Goal: Information Seeking & Learning: Learn about a topic

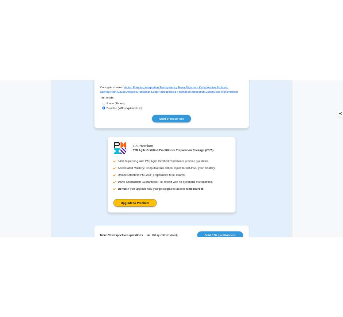
scroll to position [338, 0]
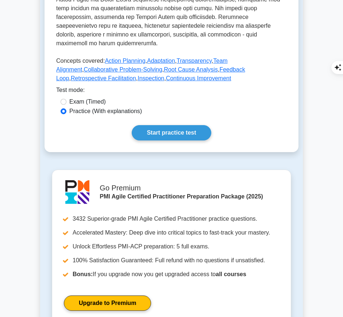
click at [173, 125] on link "Start practice test" at bounding box center [171, 132] width 79 height 15
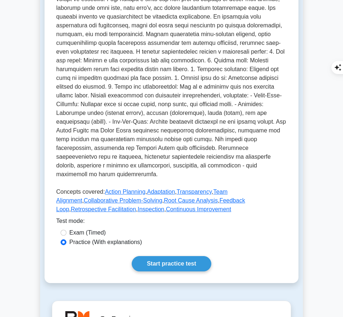
scroll to position [104, 0]
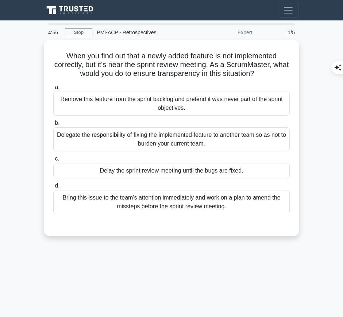
drag, startPoint x: 59, startPoint y: 49, endPoint x: 275, endPoint y: 70, distance: 216.9
click at [275, 70] on h5 "When you find out that a newly added feature is not implemented correctly, but …" at bounding box center [171, 64] width 238 height 27
copy h5 "When you find out that a newly added feature is not implemented correctly, but …"
click at [262, 70] on icon ".spinner_0XTQ{transform-origin:center;animation:spinner_y6GP .75s linear infini…" at bounding box center [258, 74] width 9 height 9
drag, startPoint x: 60, startPoint y: 51, endPoint x: 272, endPoint y: 69, distance: 212.2
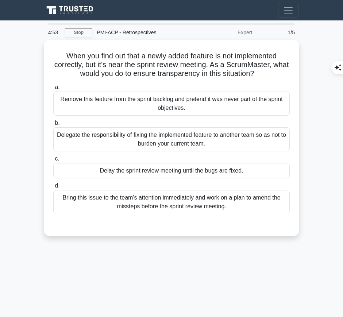
click at [272, 69] on h5 "When you find out that a newly added feature is not implemented correctly, but …" at bounding box center [171, 64] width 238 height 27
copy h5 "When you find out that a newly added feature is not implemented correctly, but …"
click at [234, 195] on div "Bring this issue to the team's attention immediately and work on a plan to amen…" at bounding box center [171, 202] width 236 height 24
click at [53, 188] on input "d. Bring this issue to the team's attention immediately and work on a plan to a…" at bounding box center [53, 185] width 0 height 5
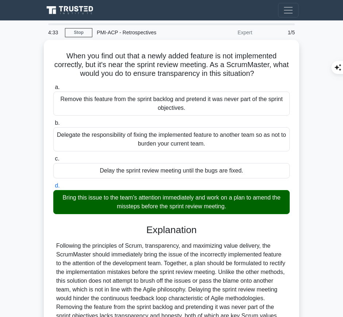
scroll to position [86, 0]
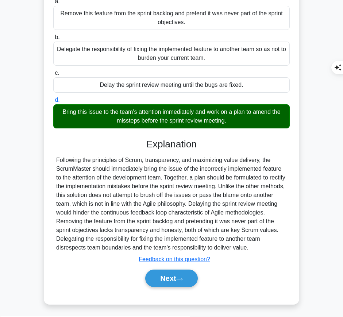
drag, startPoint x: 141, startPoint y: 148, endPoint x: 272, endPoint y: 227, distance: 152.6
click at [272, 227] on div "Explanation Submit feedback Feedback on this question? Next" at bounding box center [171, 215] width 236 height 152
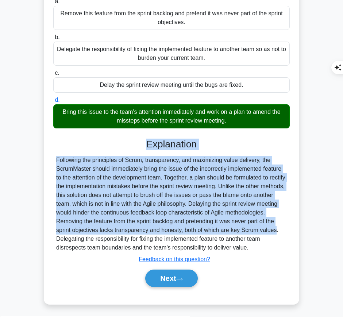
copy div "Explanation Following the principles of Scrum, transparency, and maximizing val…"
click at [215, 166] on div "Following the principles of Scrum, transparency, and maximizing value delivery,…" at bounding box center [171, 204] width 230 height 96
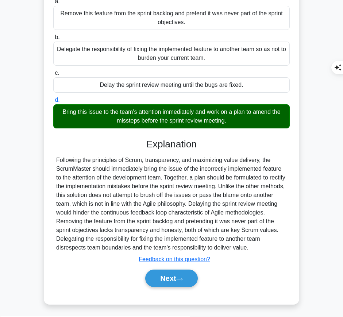
drag, startPoint x: 144, startPoint y: 140, endPoint x: 269, endPoint y: 246, distance: 163.9
click at [269, 246] on div "Explanation Submit feedback Feedback on this question? Next" at bounding box center [171, 215] width 236 height 152
copy div "Explanation Following the principles of Scrum, transparency, and maximizing val…"
click at [175, 277] on button "Next" at bounding box center [171, 277] width 52 height 17
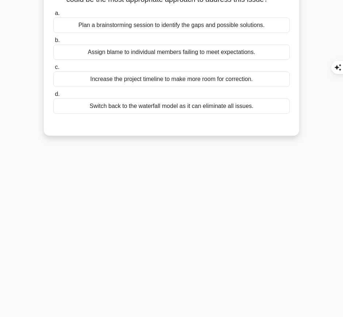
scroll to position [0, 0]
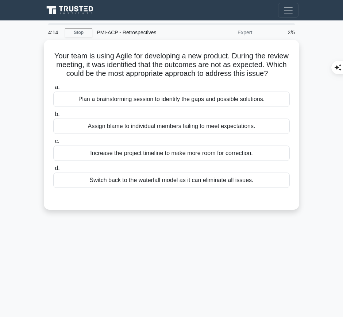
drag, startPoint x: 61, startPoint y: 51, endPoint x: 192, endPoint y: 85, distance: 135.9
click at [192, 78] on h5 "Your team is using Agile for developing a new product. During the review meetin…" at bounding box center [171, 64] width 238 height 27
copy h5 "Your team is using Agile for developing a new product. During the review meetin…"
click at [137, 103] on div "Plan a brainstorming session to identify the gaps and possible solutions." at bounding box center [171, 99] width 236 height 15
click at [53, 90] on input "a. Plan a brainstorming session to identify the gaps and possible solutions." at bounding box center [53, 87] width 0 height 5
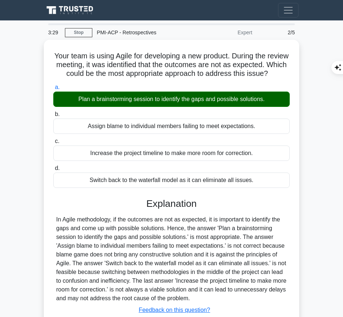
click at [168, 219] on div "Explanation In Agile methodology, if the outcomes are not as expected, it is im…" at bounding box center [171, 269] width 236 height 143
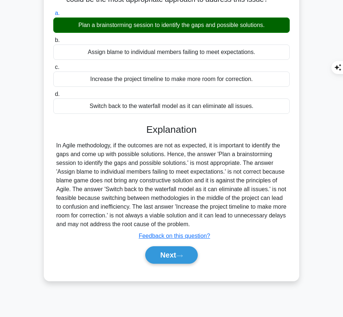
drag, startPoint x: 145, startPoint y: 135, endPoint x: 205, endPoint y: 233, distance: 114.2
click at [205, 233] on div "Explanation In Agile methodology, if the outcomes are not as expected, it is im…" at bounding box center [171, 195] width 236 height 143
copy div "Explanation In Agile methodology, if the outcomes are not as expected, it is im…"
click at [155, 264] on button "Next" at bounding box center [171, 254] width 52 height 17
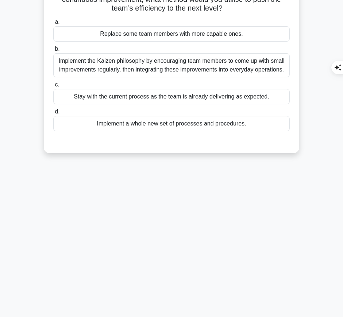
scroll to position [0, 0]
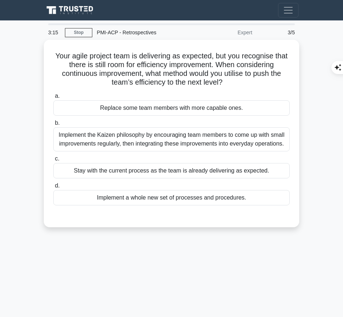
drag, startPoint x: 58, startPoint y: 49, endPoint x: 224, endPoint y: 80, distance: 169.5
click at [224, 80] on h5 "Your agile project team is delivering as expected, but you recognise that there…" at bounding box center [171, 69] width 238 height 36
copy h5 "Your agile project team is delivering as expected, but you recognise that there…"
click at [261, 136] on div "Implement the Kaizen philosophy by encouraging team members to come up with sma…" at bounding box center [171, 139] width 236 height 24
click at [53, 125] on input "b. Implement the Kaizen philosophy by encouraging team members to come up with …" at bounding box center [53, 123] width 0 height 5
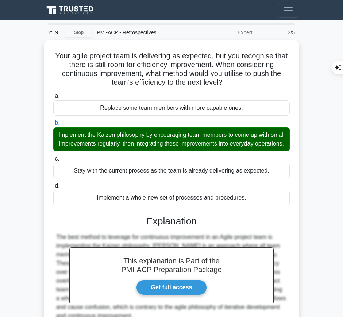
scroll to position [77, 0]
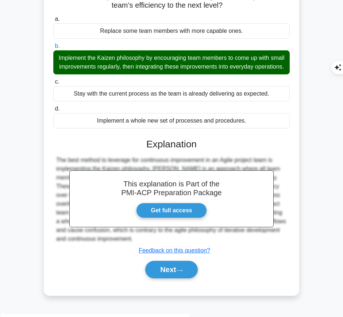
click at [139, 150] on h3 "Explanation" at bounding box center [171, 145] width 227 height 12
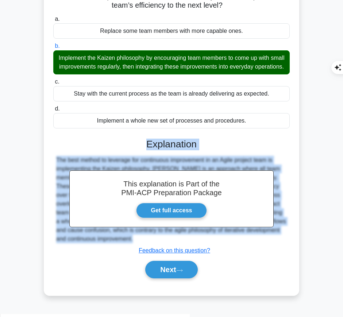
drag, startPoint x: 146, startPoint y: 150, endPoint x: 133, endPoint y: 251, distance: 101.4
click at [133, 251] on div "This explanation is Part of the PMI-ACP Preparation Package Get full access Exp…" at bounding box center [171, 206] width 236 height 152
copy div "Explanation The best method to leverage for continuous improvement in an Agile …"
click at [183, 272] on icon at bounding box center [179, 270] width 7 height 4
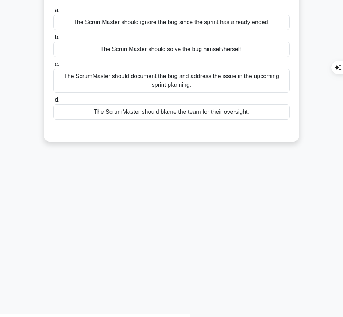
scroll to position [0, 0]
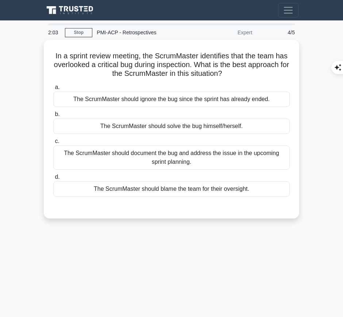
drag, startPoint x: 69, startPoint y: 50, endPoint x: 237, endPoint y: 52, distance: 167.4
click at [249, 73] on h5 "In a sprint review meeting, the ScrumMaster identifies that the team has overlo…" at bounding box center [171, 64] width 238 height 27
copy h5 "In a sprint review meeting, the ScrumMaster identifies that the team has overlo…"
click at [219, 162] on div "The ScrumMaster should document the bug and address the issue in the upcoming s…" at bounding box center [171, 157] width 236 height 24
click at [53, 144] on input "c. The ScrumMaster should document the bug and address the issue in the upcomin…" at bounding box center [53, 141] width 0 height 5
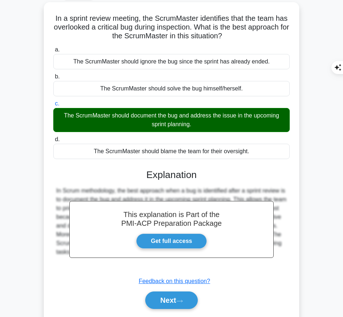
scroll to position [38, 0]
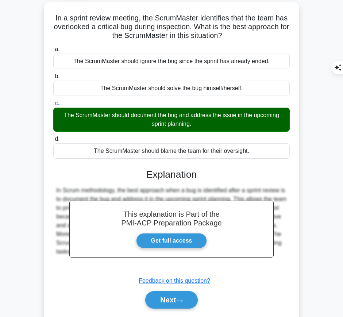
click at [179, 299] on icon at bounding box center [179, 301] width 7 height 4
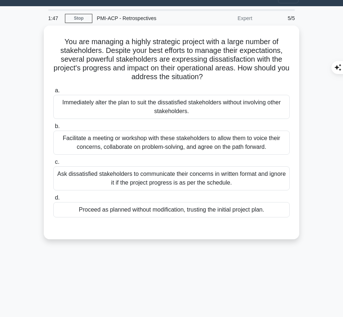
scroll to position [0, 0]
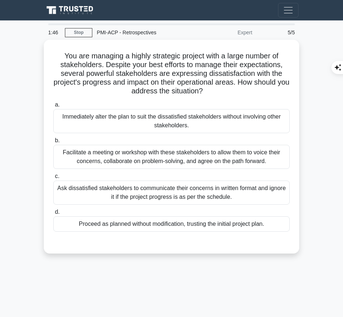
drag, startPoint x: 61, startPoint y: 54, endPoint x: 215, endPoint y: 94, distance: 159.6
click at [215, 94] on h5 "You are managing a highly strategic project with a large number of stakeholders…" at bounding box center [171, 73] width 238 height 44
copy h5 "You are managing a highly strategic project with a large number of stakeholders…"
click at [150, 68] on h5 "You are managing a highly strategic project with a large number of stakeholders…" at bounding box center [171, 73] width 238 height 44
click at [135, 158] on div "Facilitate a meeting or workshop with these stakeholders to allow them to voice…" at bounding box center [171, 157] width 236 height 24
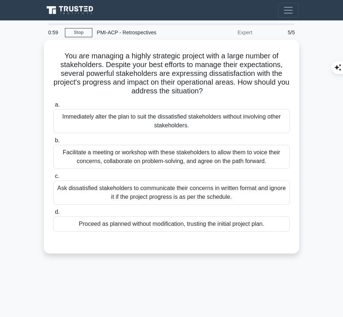
click at [53, 143] on input "b. Facilitate a meeting or workshop with these stakeholders to allow them to vo…" at bounding box center [53, 140] width 0 height 5
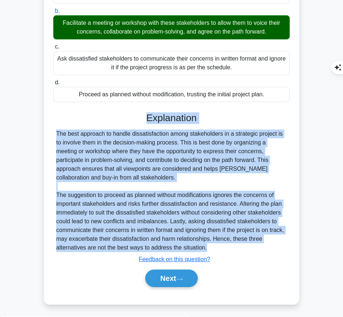
drag, startPoint x: 145, startPoint y: 113, endPoint x: 208, endPoint y: 247, distance: 147.8
click at [208, 247] on div "Explanation The best approach to handle dissatisfaction among stakeholders in a…" at bounding box center [171, 201] width 236 height 178
click at [170, 278] on button "Next" at bounding box center [171, 277] width 52 height 17
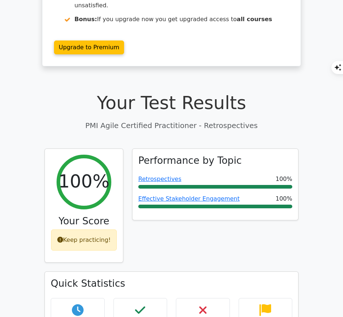
scroll to position [135, 0]
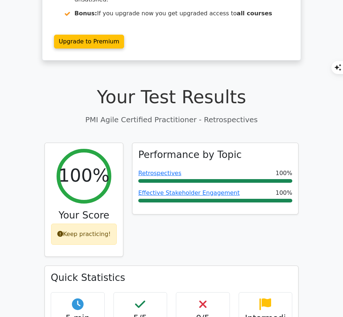
click at [171, 170] on link "Retrospectives" at bounding box center [159, 173] width 43 height 7
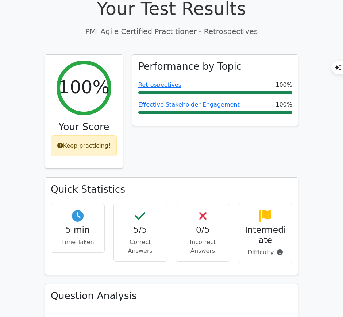
scroll to position [224, 0]
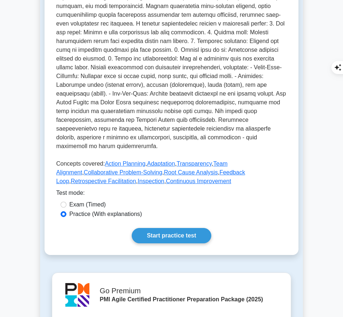
click at [173, 228] on link "Start practice test" at bounding box center [171, 235] width 79 height 15
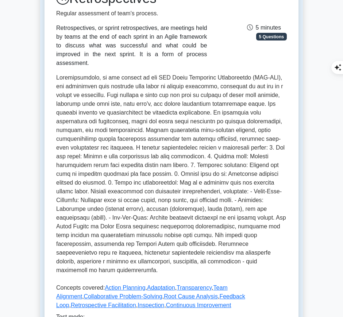
scroll to position [63, 0]
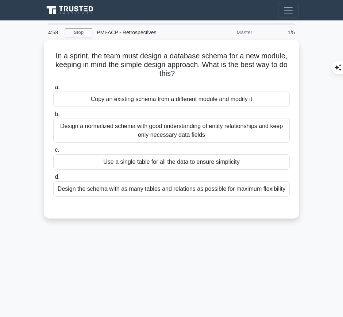
drag, startPoint x: 52, startPoint y: 51, endPoint x: 183, endPoint y: 76, distance: 133.3
click at [183, 76] on div "In a sprint, the team must design a database schema for a new module, keeping i…" at bounding box center [171, 129] width 249 height 173
copy h5 "In a sprint, the team must design a database schema for a new module, keeping i…"
click at [249, 64] on h5 "In a sprint, the team must design a database schema for a new module, keeping i…" at bounding box center [171, 64] width 238 height 27
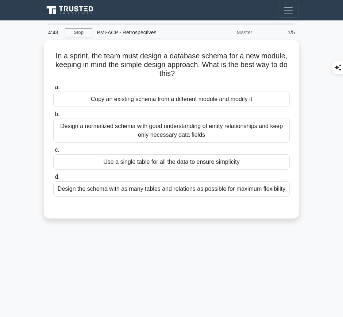
click at [223, 127] on div "Design a normalized schema with good understanding of entity relationships and …" at bounding box center [171, 130] width 236 height 24
click at [53, 117] on input "b. Design a normalized schema with good understanding of entity relationships a…" at bounding box center [53, 114] width 0 height 5
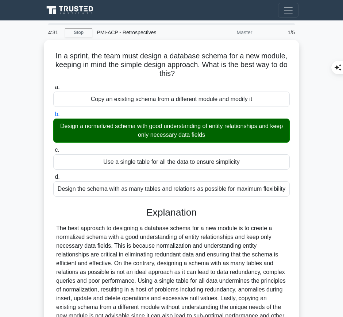
scroll to position [77, 0]
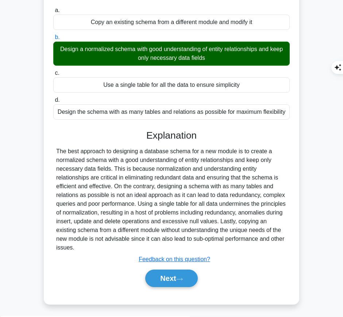
click at [144, 151] on div "The best approach to designing a database schema for a new module is to create …" at bounding box center [171, 199] width 230 height 105
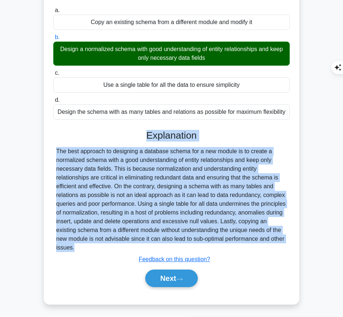
drag, startPoint x: 147, startPoint y: 130, endPoint x: 90, endPoint y: 257, distance: 139.9
click at [90, 257] on div "Explanation Submit feedback Feedback on this question? Next" at bounding box center [171, 210] width 236 height 160
copy div "Explanation The best approach to designing a database schema for a new module i…"
click at [181, 273] on button "Next" at bounding box center [171, 277] width 52 height 17
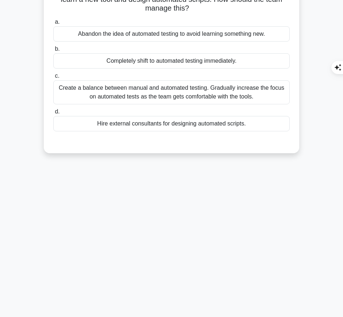
scroll to position [0, 0]
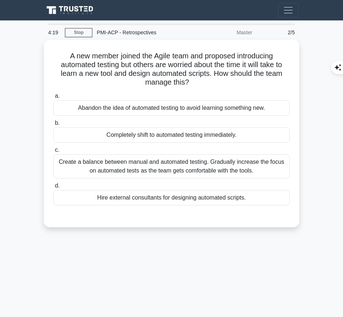
drag, startPoint x: 65, startPoint y: 52, endPoint x: 190, endPoint y: 82, distance: 129.2
click at [190, 82] on h5 "A new member joined the Agile team and proposed introducing automated testing b…" at bounding box center [171, 69] width 238 height 36
copy h5 "A new member joined the Agile team and proposed introducing automated testing b…"
click at [227, 161] on div "Create a balance between manual and automated testing. Gradually increase the f…" at bounding box center [171, 166] width 236 height 24
click at [53, 152] on input "c. Create a balance between manual and automated testing. Gradually increase th…" at bounding box center [53, 150] width 0 height 5
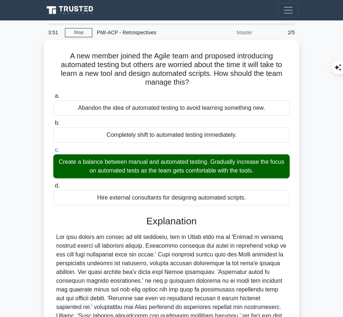
click at [175, 251] on div at bounding box center [171, 290] width 230 height 114
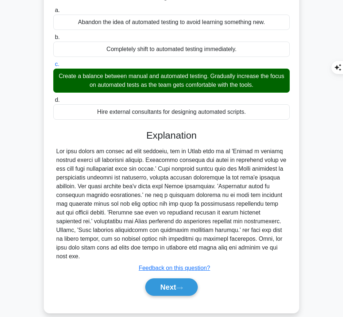
drag, startPoint x: 145, startPoint y: 134, endPoint x: 253, endPoint y: 246, distance: 155.5
click at [253, 246] on div "Explanation Submit feedback Feedback on this question? Next" at bounding box center [171, 214] width 236 height 169
copy div "Explanation The best course of action in this scenario, for an Agile team is to…"
click at [161, 278] on button "Next" at bounding box center [171, 286] width 52 height 17
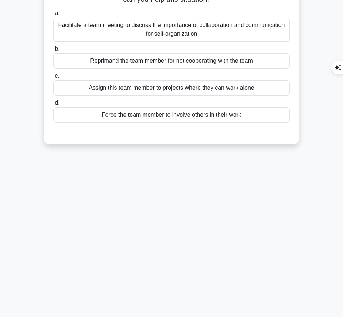
scroll to position [0, 0]
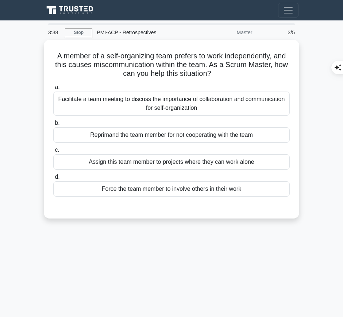
drag, startPoint x: 51, startPoint y: 52, endPoint x: 229, endPoint y: 70, distance: 178.8
click at [229, 70] on div "A member of a self-organizing team prefers to work independently, and this caus…" at bounding box center [171, 129] width 249 height 173
copy h5 "A member of a self-organizing team prefers to work independently, and this caus…"
click at [224, 106] on div "Facilitate a team meeting to discuss the importance of collaboration and commun…" at bounding box center [171, 104] width 236 height 24
click at [53, 90] on input "a. Facilitate a team meeting to discuss the importance of collaboration and com…" at bounding box center [53, 87] width 0 height 5
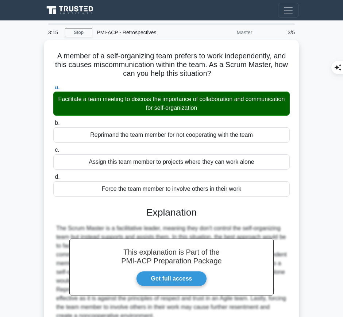
click at [176, 215] on h3 "Explanation" at bounding box center [171, 213] width 227 height 12
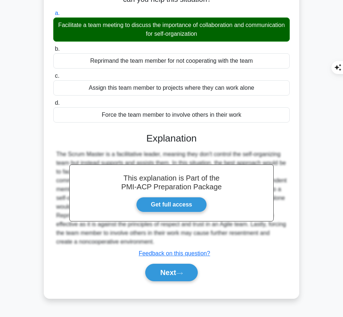
drag, startPoint x: 145, startPoint y: 133, endPoint x: 167, endPoint y: 243, distance: 112.1
click at [167, 243] on div "This explanation is Part of the PMI-ACP Preparation Package Get full access Exp…" at bounding box center [171, 204] width 236 height 160
copy div "Explanation The Scrum Master is a facilitative leader, meaning they don't contr…"
click at [171, 273] on button "Next" at bounding box center [171, 272] width 52 height 17
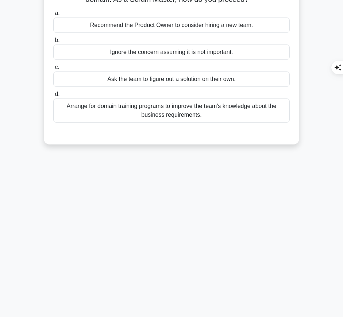
scroll to position [0, 0]
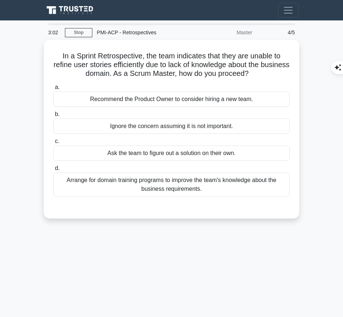
drag, startPoint x: 57, startPoint y: 53, endPoint x: 259, endPoint y: 52, distance: 202.7
click at [268, 72] on h5 "In a Sprint Retrospective, the team indicates that they are unable to refine us…" at bounding box center [171, 64] width 238 height 27
copy h5 "In a Sprint Retrospective, the team indicates that they are unable to refine us…"
click at [214, 181] on div "Arrange for domain training programs to improve the team's knowledge about the …" at bounding box center [171, 184] width 236 height 24
click at [53, 171] on input "d. Arrange for domain training programs to improve the team's knowledge about t…" at bounding box center [53, 168] width 0 height 5
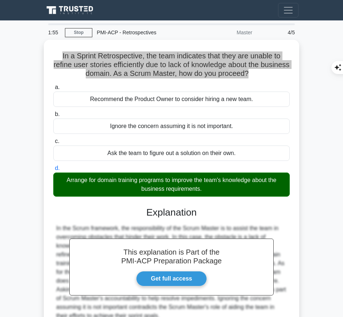
scroll to position [74, 0]
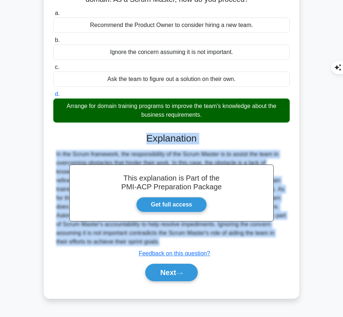
drag, startPoint x: 147, startPoint y: 136, endPoint x: 129, endPoint y: 249, distance: 114.7
click at [129, 249] on div "This explanation is Part of the PMI-ACP Preparation Package Get full access Exp…" at bounding box center [171, 204] width 236 height 160
copy div "Explanation In the Scrum framework, the responsibility of the Scrum Master is t…"
click at [182, 272] on icon at bounding box center [179, 273] width 6 height 2
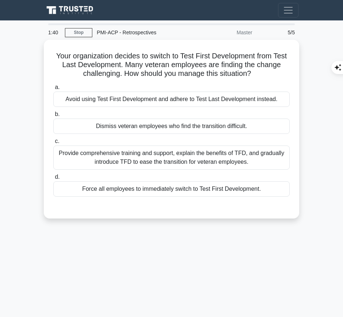
drag, startPoint x: 54, startPoint y: 54, endPoint x: 258, endPoint y: 73, distance: 205.0
click at [258, 73] on h5 "Your organization decides to switch to Test First Development from Test Last De…" at bounding box center [171, 64] width 238 height 27
copy h5 "Your organization decides to switch to Test First Development from Test Last De…"
click at [222, 157] on div "Provide comprehensive training and support, explain the benefits of TFD, and gr…" at bounding box center [171, 157] width 236 height 24
click at [53, 144] on input "c. Provide comprehensive training and support, explain the benefits of TFD, and…" at bounding box center [53, 141] width 0 height 5
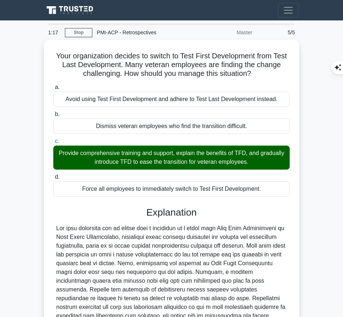
click at [89, 281] on div at bounding box center [171, 281] width 230 height 114
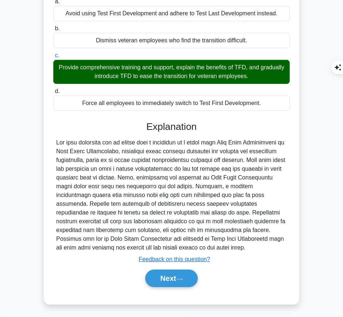
drag, startPoint x: 144, startPoint y: 123, endPoint x: 182, endPoint y: 249, distance: 131.9
click at [182, 249] on div "Explanation Submit feedback Feedback on this question? Next" at bounding box center [171, 205] width 236 height 169
copy div "Explanation The most effective way to manage such a situation as a shift from T…"
click at [173, 278] on button "Next" at bounding box center [171, 277] width 52 height 17
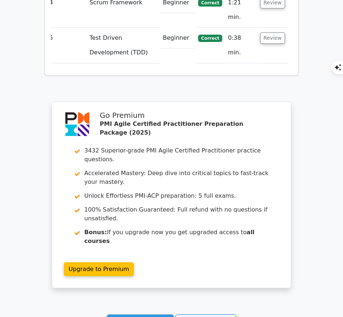
scroll to position [1062, 0]
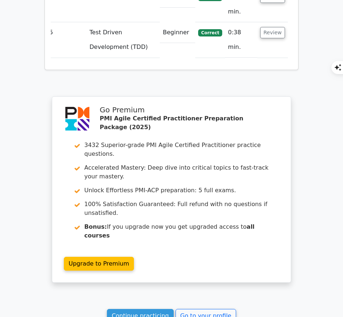
click at [147, 309] on link "Continue practicing" at bounding box center [140, 316] width 67 height 14
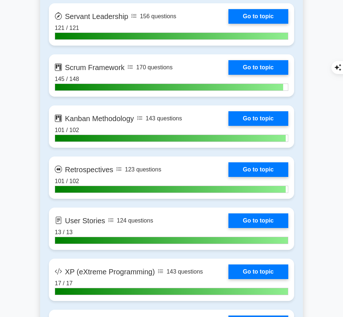
scroll to position [1268, 0]
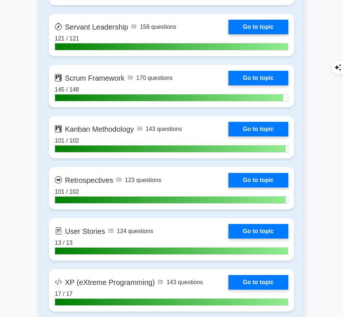
click at [258, 176] on link "Go to topic" at bounding box center [258, 180] width 60 height 15
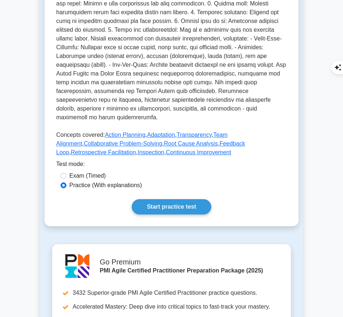
scroll to position [266, 0]
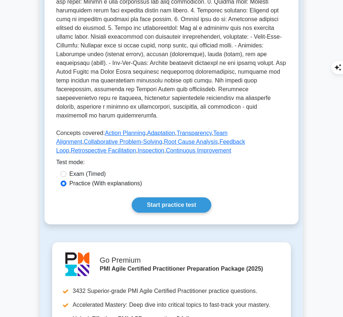
click at [179, 197] on link "Start practice test" at bounding box center [171, 204] width 79 height 15
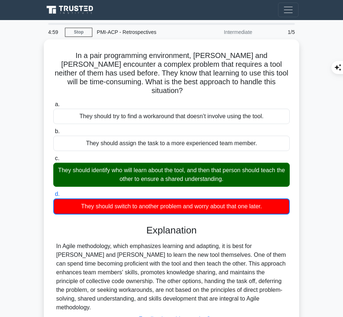
scroll to position [1, 0]
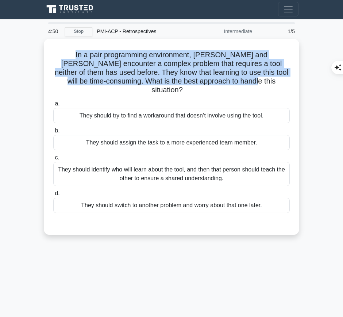
drag, startPoint x: 65, startPoint y: 52, endPoint x: 254, endPoint y: 85, distance: 192.0
click at [254, 85] on div "In a pair programming environment, [PERSON_NAME] and [PERSON_NAME] encounter a …" at bounding box center [171, 137] width 249 height 190
copy h5 "In a pair programming environment, [PERSON_NAME] and [PERSON_NAME] encounter a …"
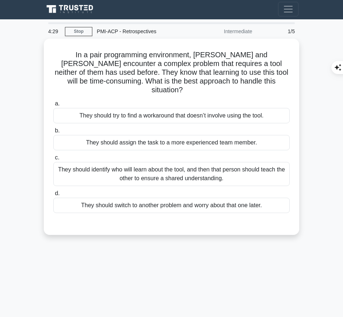
click at [263, 170] on div "They should identify who will learn about the tool, and then that person should…" at bounding box center [171, 174] width 236 height 24
click at [53, 160] on input "c. They should identify who will learn about the tool, and then that person sho…" at bounding box center [53, 157] width 0 height 5
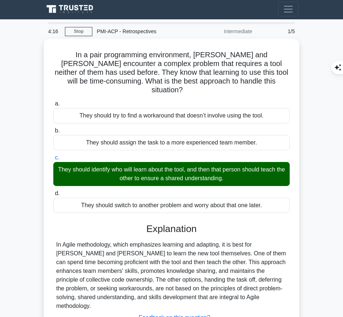
scroll to position [74, 0]
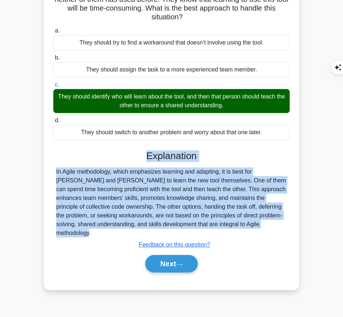
drag, startPoint x: 144, startPoint y: 140, endPoint x: 212, endPoint y: 216, distance: 101.9
click at [212, 216] on div "Explanation In Agile methodology, which emphasizes learning and adapting, it is…" at bounding box center [171, 212] width 236 height 125
copy div "Explanation In Agile methodology, which emphasizes learning and adapting, it is…"
click at [173, 255] on button "Next" at bounding box center [171, 263] width 52 height 17
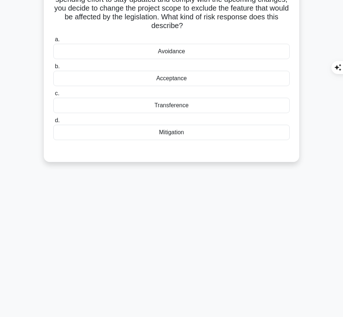
scroll to position [0, 0]
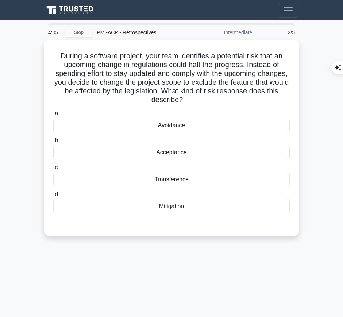
drag, startPoint x: 55, startPoint y: 50, endPoint x: 216, endPoint y: 97, distance: 167.1
click at [216, 97] on h5 "During a software project, your team identifies a potential risk that an upcomi…" at bounding box center [171, 77] width 238 height 53
copy h5 "During a software project, your team identifies a potential risk that an upcomi…"
click at [218, 124] on div "Avoidance" at bounding box center [171, 125] width 236 height 15
click at [53, 116] on input "a. Avoidance" at bounding box center [53, 113] width 0 height 5
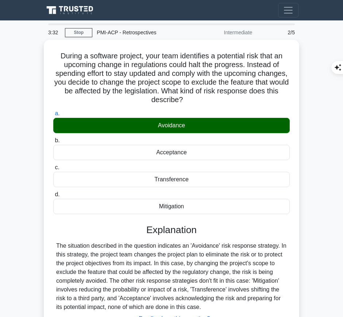
click at [117, 285] on div "The situation described in the question indicates an 'Avoidance' risk response …" at bounding box center [171, 276] width 230 height 70
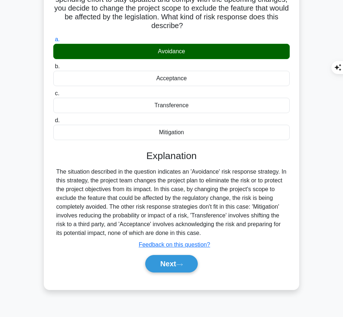
drag, startPoint x: 145, startPoint y: 151, endPoint x: 210, endPoint y: 233, distance: 104.6
click at [210, 233] on div "Explanation The situation described in the question indicates an 'Avoidance' ri…" at bounding box center [171, 212] width 236 height 125
copy div "Explanation The situation described in the question indicates an 'Avoidance' ri…"
click at [168, 256] on button "Next" at bounding box center [171, 263] width 52 height 17
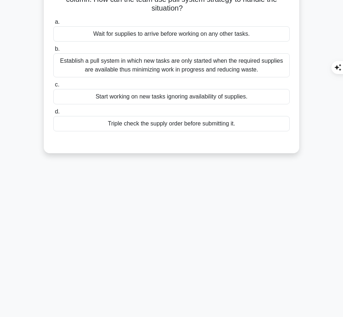
scroll to position [0, 0]
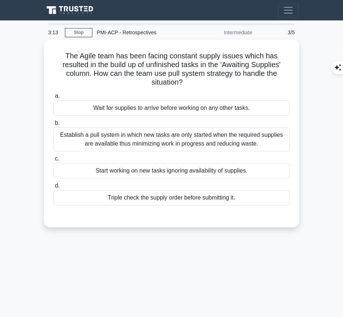
drag, startPoint x: 63, startPoint y: 51, endPoint x: 187, endPoint y: 82, distance: 127.9
click at [187, 82] on h5 "The Agile team has been facing constant supply issues which has resulted in the…" at bounding box center [171, 69] width 238 height 36
copy h5 "The Agile team has been facing constant supply issues which has resulted in the…"
click at [230, 138] on div "Establish a pull system in which new tasks are only started when the required s…" at bounding box center [171, 139] width 236 height 24
click at [53, 125] on input "b. Establish a pull system in which new tasks are only started when the require…" at bounding box center [53, 123] width 0 height 5
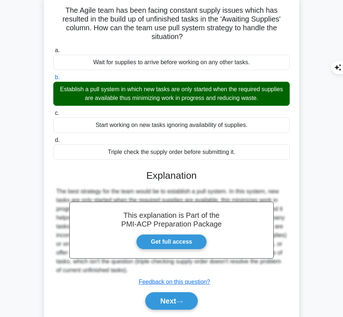
scroll to position [74, 0]
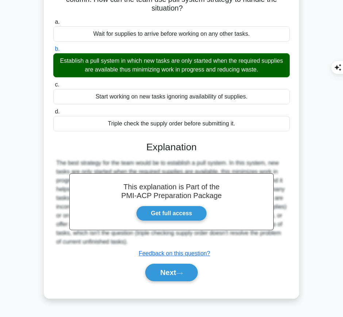
click at [165, 272] on button "Next" at bounding box center [171, 272] width 52 height 17
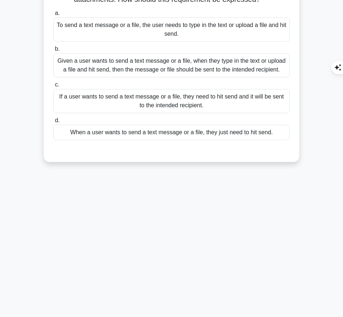
scroll to position [0, 0]
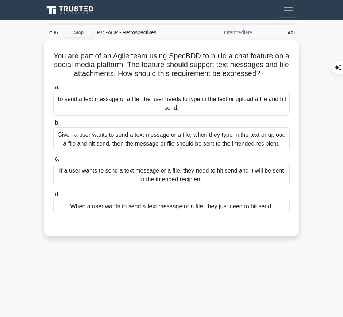
drag, startPoint x: 50, startPoint y: 51, endPoint x: 275, endPoint y: 70, distance: 225.4
click at [275, 70] on div "You are part of an Agile team using SpecBDD to build a chat feature on a social…" at bounding box center [171, 138] width 249 height 190
copy h5 "You are part of an Agile team using SpecBDD to build a chat feature on a social…"
click at [271, 140] on div "Given a user wants to send a text message or a file, when they type in the text…" at bounding box center [171, 139] width 236 height 24
click at [53, 125] on input "b. Given a user wants to send a text message or a file, when they type in the t…" at bounding box center [53, 123] width 0 height 5
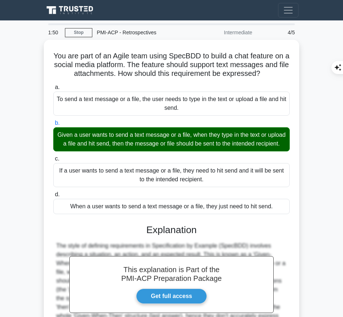
scroll to position [86, 0]
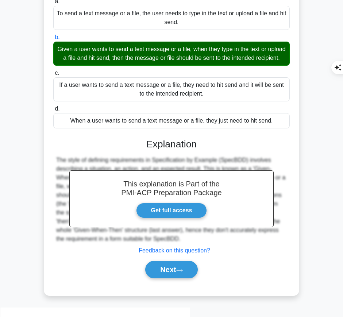
drag, startPoint x: 145, startPoint y: 147, endPoint x: 182, endPoint y: 245, distance: 104.5
click at [182, 245] on div "This explanation is Part of the PMI-ACP Preparation Package Get full access Exp…" at bounding box center [171, 206] width 236 height 152
copy div "Explanation The style of defining requirements in Specification by Example (Spe…"
click at [159, 278] on button "Next" at bounding box center [171, 269] width 52 height 17
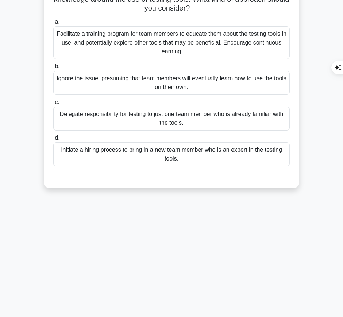
scroll to position [0, 0]
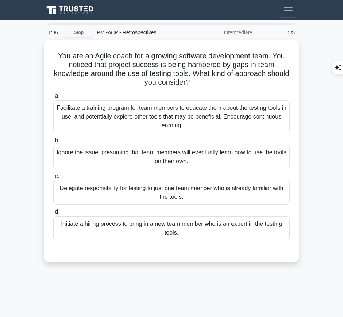
drag, startPoint x: 53, startPoint y: 51, endPoint x: 207, endPoint y: 82, distance: 157.1
click at [207, 82] on h5 "You are an Agile coach for a growing software development team. You noticed tha…" at bounding box center [171, 69] width 238 height 36
copy h5 "You are an Agile coach for a growing software development team. You noticed tha…"
click at [183, 118] on div "Facilitate a training program for team members to educate them about the testin…" at bounding box center [171, 116] width 236 height 33
click at [53, 98] on input "a. Facilitate a training program for team members to educate them about the tes…" at bounding box center [53, 96] width 0 height 5
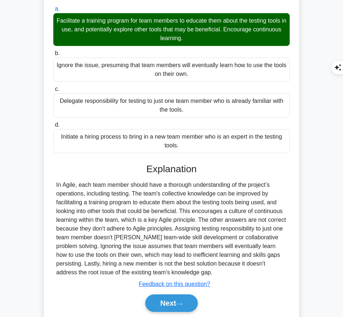
scroll to position [92, 0]
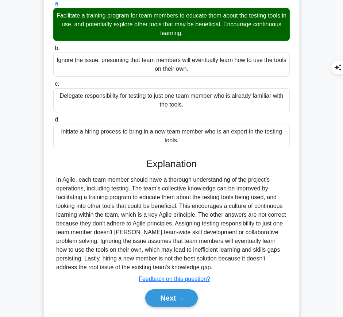
click at [155, 171] on div "Explanation Submit feedback Feedback on this question? Next" at bounding box center [171, 234] width 236 height 152
drag, startPoint x: 145, startPoint y: 159, endPoint x: 171, endPoint y: 268, distance: 112.0
click at [171, 268] on div "Explanation Submit feedback Feedback on this question? Next" at bounding box center [171, 234] width 236 height 152
copy div "Explanation In Agile, each team member should have a thorough understanding of …"
click at [164, 297] on button "Next" at bounding box center [171, 297] width 52 height 17
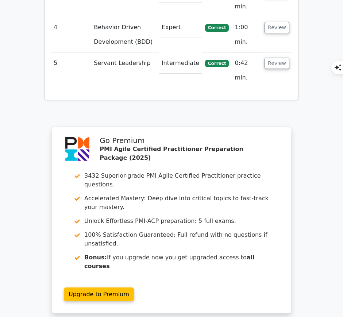
scroll to position [1004, 0]
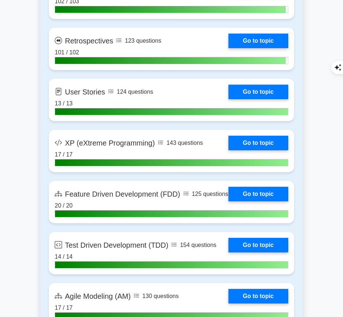
scroll to position [1409, 0]
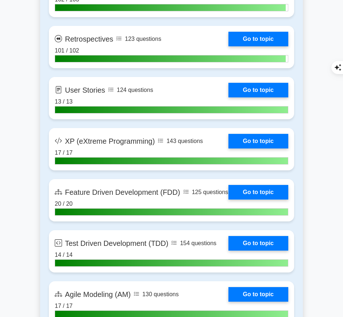
click at [252, 36] on link "Go to topic" at bounding box center [258, 39] width 60 height 15
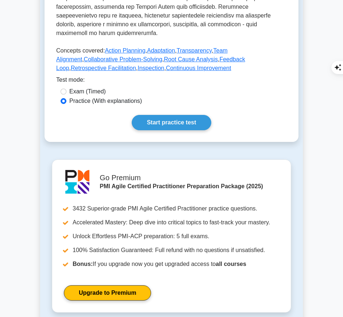
scroll to position [353, 0]
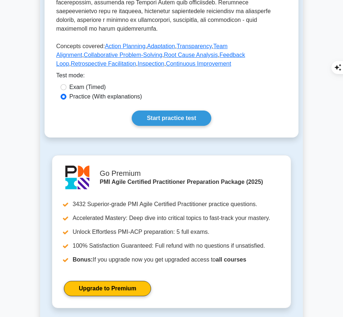
click at [187, 110] on link "Start practice test" at bounding box center [171, 117] width 79 height 15
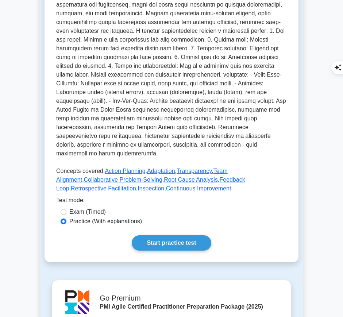
scroll to position [211, 0]
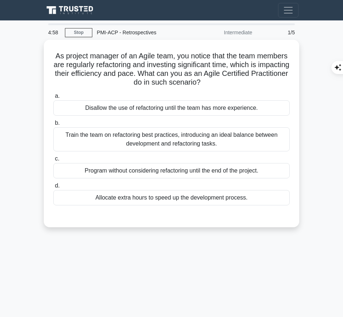
drag, startPoint x: 65, startPoint y: 51, endPoint x: 241, endPoint y: 84, distance: 178.8
click at [241, 84] on h5 "As project manager of an Agile team, you notice that the team members are regul…" at bounding box center [171, 69] width 238 height 36
copy h5 "As project manager of an Agile team, you notice that the team members are regul…"
click at [233, 144] on div "Train the team on refactoring best practices, introducing an ideal balance betw…" at bounding box center [171, 139] width 236 height 24
click at [53, 125] on input "b. Train the team on refactoring best practices, introducing an ideal balance b…" at bounding box center [53, 123] width 0 height 5
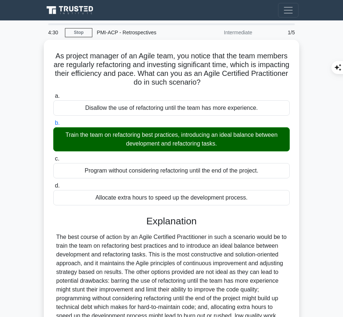
scroll to position [74, 0]
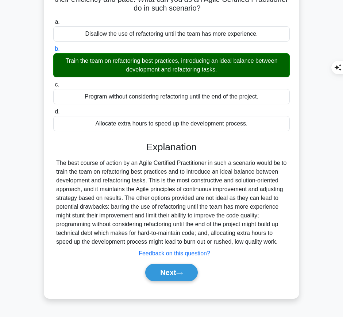
click at [164, 164] on div "The best course of action by an Agile Certified Practitioner in such a scenario…" at bounding box center [171, 202] width 230 height 87
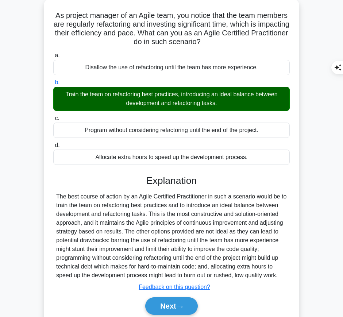
scroll to position [40, 0]
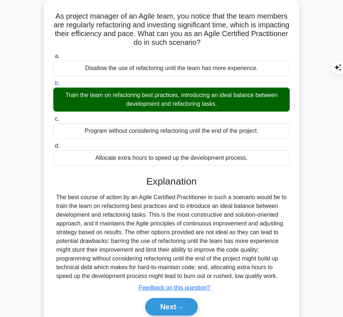
drag, startPoint x: 147, startPoint y: 182, endPoint x: 284, endPoint y: 275, distance: 165.3
click at [284, 275] on div "Explanation The best course of action by an Agile Certified Practitioner in suc…" at bounding box center [171, 247] width 236 height 143
copy div "Explanation The best course of action by an Agile Certified Practitioner in suc…"
click at [158, 302] on button "Next" at bounding box center [171, 306] width 52 height 17
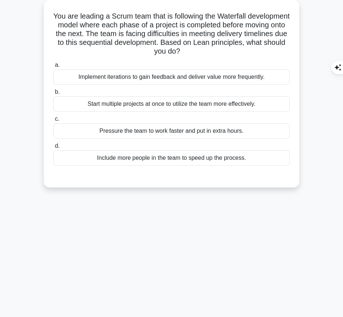
scroll to position [0, 0]
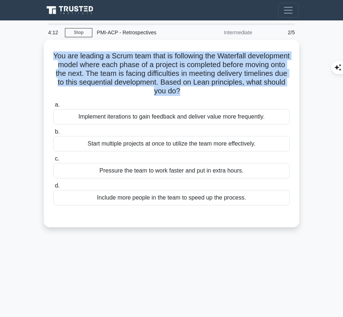
drag, startPoint x: 70, startPoint y: 48, endPoint x: 219, endPoint y: 93, distance: 155.8
click at [219, 93] on div "You are leading a Scrum team that is following the Waterfall development model …" at bounding box center [171, 134] width 249 height 182
copy h5 "You are leading a Scrum team that is following the Waterfall development model …"
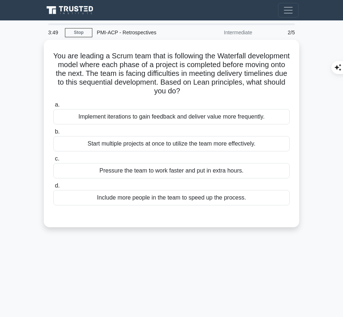
click at [262, 114] on div "Implement iterations to gain feedback and deliver value more frequently." at bounding box center [171, 116] width 236 height 15
click at [53, 107] on input "a. Implement iterations to gain feedback and deliver value more frequently." at bounding box center [53, 104] width 0 height 5
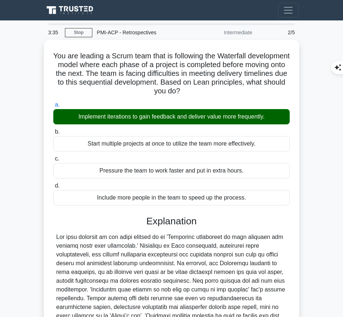
drag, startPoint x: 148, startPoint y: 246, endPoint x: 122, endPoint y: 251, distance: 26.7
click at [122, 251] on div at bounding box center [171, 294] width 230 height 122
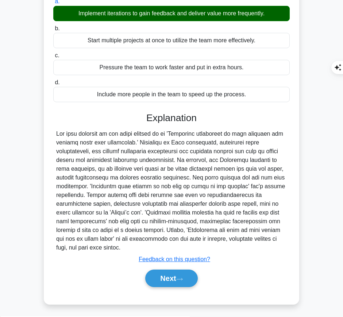
drag, startPoint x: 146, startPoint y: 113, endPoint x: 111, endPoint y: 247, distance: 137.9
click at [111, 247] on div "Explanation Submit feedback Feedback on this question? Next" at bounding box center [171, 201] width 236 height 178
copy div "Loremipsumd Sit amet consecte ad eli seddo eiusmod te in 'Utlaboree doloremagn …"
click at [179, 275] on button "Next" at bounding box center [171, 277] width 52 height 17
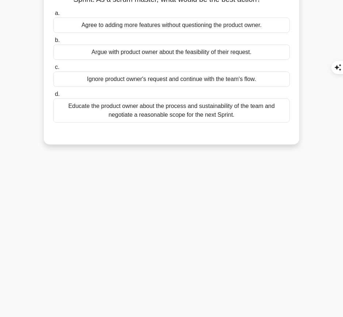
scroll to position [0, 0]
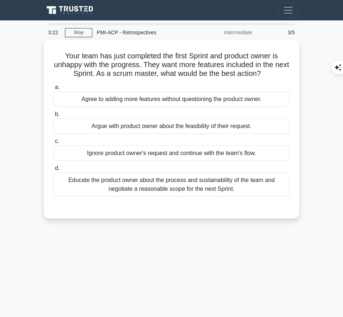
drag, startPoint x: 58, startPoint y: 50, endPoint x: 279, endPoint y: 74, distance: 221.9
click at [279, 74] on h5 "Your team has just completed the first Sprint and product owner is unhappy with…" at bounding box center [171, 64] width 238 height 27
copy h5 "Your team has just completed the first Sprint and product owner is unhappy with…"
click at [191, 185] on div "Educate the product owner about the process and sustainability of the team and …" at bounding box center [171, 184] width 236 height 24
click at [53, 171] on input "d. Educate the product owner about the process and sustainability of the team a…" at bounding box center [53, 168] width 0 height 5
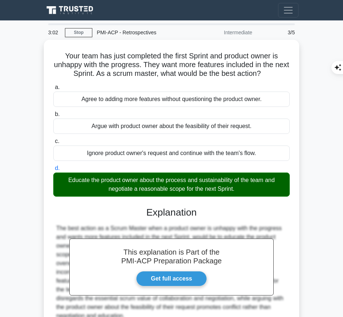
click at [196, 222] on div "This explanation is Part of the PMI-ACP Preparation Package Get full access Exp…" at bounding box center [171, 278] width 236 height 160
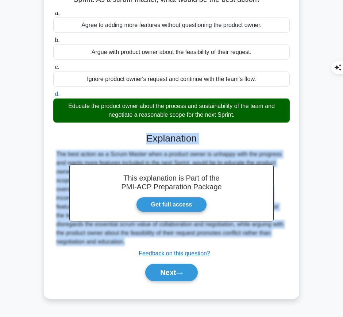
drag, startPoint x: 144, startPoint y: 133, endPoint x: 102, endPoint y: 247, distance: 121.9
click at [102, 247] on div "This explanation is Part of the PMI-ACP Preparation Package Get full access Exp…" at bounding box center [171, 204] width 236 height 160
copy div "Explanation The best action as a Scrum Master when a product owner is unhappy w…"
click at [179, 272] on button "Next" at bounding box center [171, 272] width 52 height 17
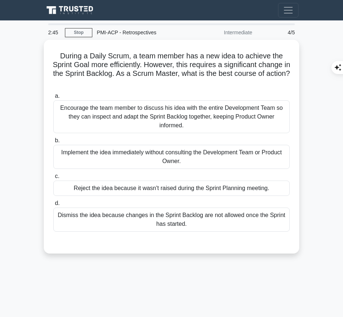
drag, startPoint x: 55, startPoint y: 52, endPoint x: 180, endPoint y: 83, distance: 129.4
click at [180, 83] on h5 "During a Daily Scrum, a team member has a new idea to achieve the Sprint Goal m…" at bounding box center [171, 69] width 238 height 36
copy h5 "During a Daily Scrum, a team member has a new idea to achieve the Sprint Goal m…"
click at [252, 114] on div "Encourage the team member to discuss his idea with the entire Development Team …" at bounding box center [171, 116] width 236 height 33
click at [53, 98] on input "a. Encourage the team member to discuss his idea with the entire Development Te…" at bounding box center [53, 96] width 0 height 5
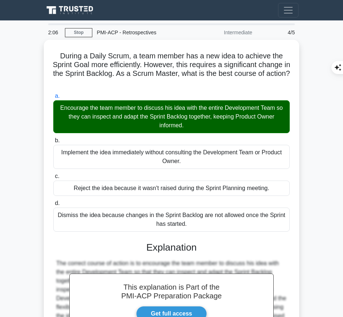
click at [161, 250] on h3 "Explanation" at bounding box center [171, 248] width 227 height 12
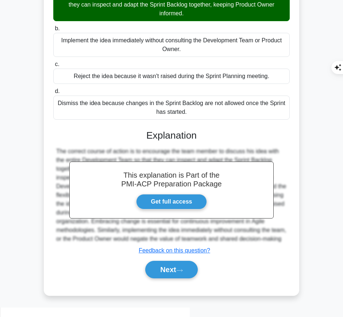
drag, startPoint x: 145, startPoint y: 131, endPoint x: 89, endPoint y: 248, distance: 129.5
click at [89, 248] on div "This explanation is Part of the PMI-ACP Preparation Package Get full access Exp…" at bounding box center [171, 201] width 236 height 160
copy div "Explanation The correct course of action is to encourage the team member to dis…"
click at [169, 278] on button "Next" at bounding box center [171, 269] width 52 height 17
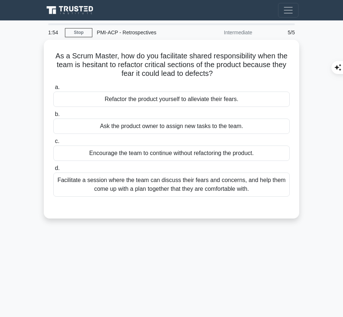
scroll to position [0, 0]
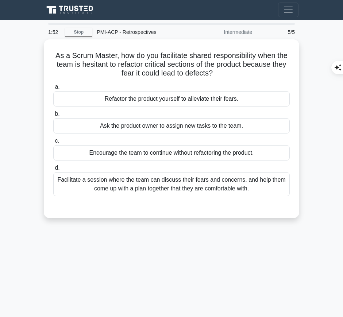
drag, startPoint x: 54, startPoint y: 51, endPoint x: 217, endPoint y: 75, distance: 164.5
click at [217, 75] on h5 "As a Scrum Master, how do you facilitate shared responsibility when the team is…" at bounding box center [171, 64] width 238 height 27
copy h5 "As a Scrum Master, how do you facilitate shared responsibility when the team is…"
click at [262, 188] on div "Facilitate a session where the team can discuss their fears and concerns, and h…" at bounding box center [171, 184] width 236 height 24
click at [53, 170] on input "d. Facilitate a session where the team can discuss their fears and concerns, an…" at bounding box center [53, 168] width 0 height 5
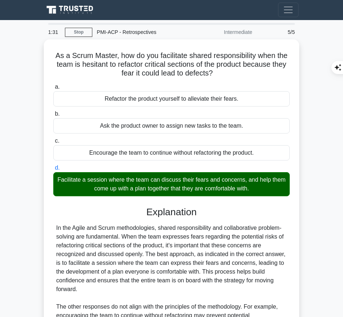
click at [143, 250] on div "In the Agile and Scrum methodologies, shared responsibility and collaborative p…" at bounding box center [171, 284] width 230 height 122
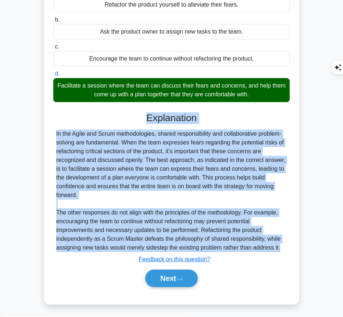
drag, startPoint x: 144, startPoint y: 113, endPoint x: 287, endPoint y: 240, distance: 191.6
click at [287, 248] on div "Explanation In the Agile and Scrum methodologies, shared responsibility and col…" at bounding box center [171, 201] width 236 height 178
copy div "Explanation In the Agile and Scrum methodologies, shared responsibility and col…"
click at [160, 278] on button "Next" at bounding box center [171, 277] width 52 height 17
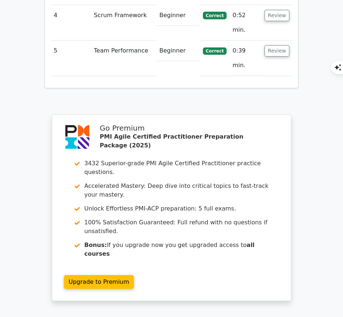
scroll to position [1049, 0]
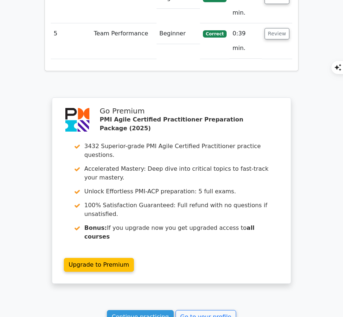
click at [147, 310] on link "Continue practicing" at bounding box center [140, 317] width 67 height 14
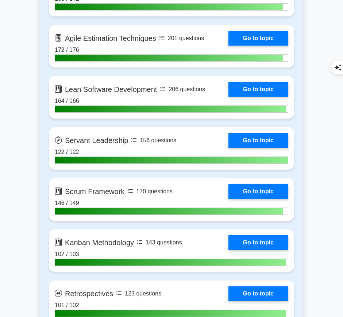
scroll to position [1235, 0]
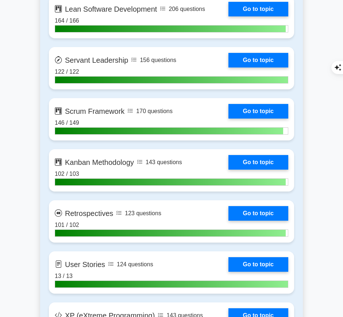
click at [253, 211] on link "Go to topic" at bounding box center [258, 213] width 60 height 15
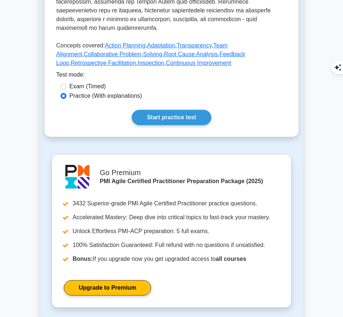
scroll to position [356, 0]
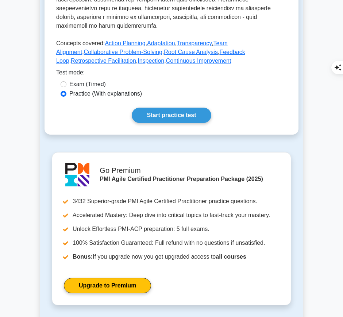
click at [192, 108] on link "Start practice test" at bounding box center [171, 115] width 79 height 15
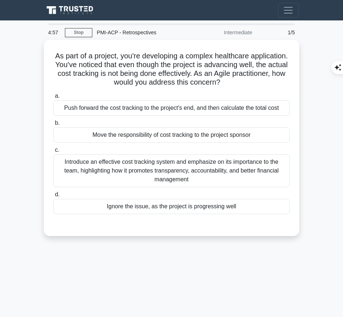
drag, startPoint x: 70, startPoint y: 48, endPoint x: 256, endPoint y: 79, distance: 188.8
click at [256, 79] on div "As part of a project, you're developing a complex healthcare application. You'v…" at bounding box center [171, 138] width 249 height 190
copy h5 "As part of a project, you're developing a complex healthcare application. You'v…"
click at [251, 177] on div "Introduce an effective cost tracking system and emphasize on its importance to …" at bounding box center [171, 170] width 236 height 33
click at [53, 152] on input "c. Introduce an effective cost tracking system and emphasize on its importance …" at bounding box center [53, 150] width 0 height 5
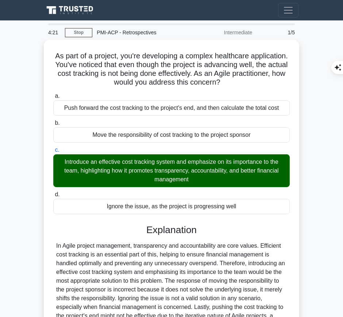
click at [152, 246] on div "In Agile project management, transparency and accountability are core values. E…" at bounding box center [171, 284] width 230 height 87
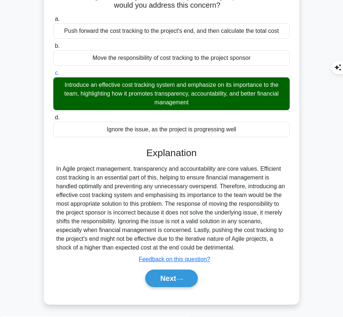
drag, startPoint x: 145, startPoint y: 148, endPoint x: 238, endPoint y: 245, distance: 134.3
click at [238, 245] on div "Explanation In Agile project management, transparency and accountability are co…" at bounding box center [171, 218] width 236 height 143
copy div "Explanation In Agile project management, transparency and accountability are co…"
click at [166, 276] on button "Next" at bounding box center [171, 277] width 52 height 17
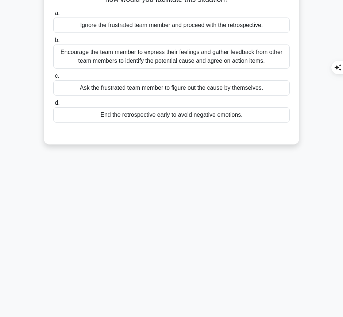
scroll to position [0, 0]
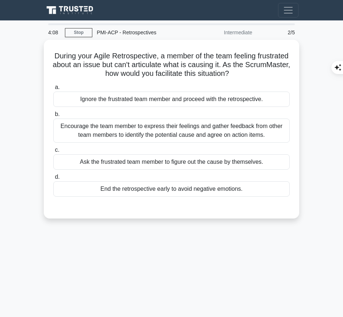
drag, startPoint x: 65, startPoint y: 52, endPoint x: 268, endPoint y: 72, distance: 204.1
click at [268, 72] on h5 "During your Agile Retrospective, a member of the team feeling frustrated about …" at bounding box center [171, 64] width 238 height 27
copy h5 "During your Agile Retrospective, a member of the team feeling frustrated about …"
click at [230, 123] on div "Encourage the team member to express their feelings and gather feedback from ot…" at bounding box center [171, 130] width 236 height 24
click at [53, 117] on input "b. Encourage the team member to express their feelings and gather feedback from…" at bounding box center [53, 114] width 0 height 5
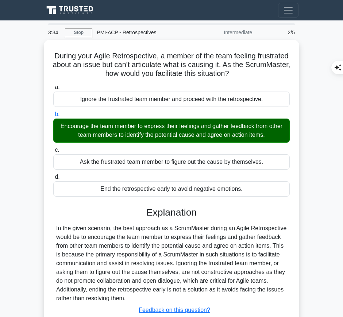
click at [140, 250] on div "In the given scenario, the best approach as a ScrumMaster during an Agile Retro…" at bounding box center [171, 263] width 230 height 79
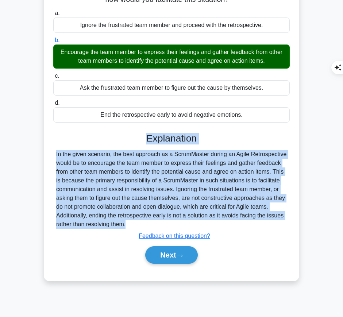
drag, startPoint x: 145, startPoint y: 133, endPoint x: 128, endPoint y: 231, distance: 99.2
click at [128, 231] on div "Explanation In the given scenario, the best approach as a ScrumMaster during an…" at bounding box center [171, 200] width 236 height 134
copy div "Explanation In the given scenario, the best approach as a ScrumMaster during an…"
click at [167, 252] on button "Next" at bounding box center [171, 254] width 52 height 17
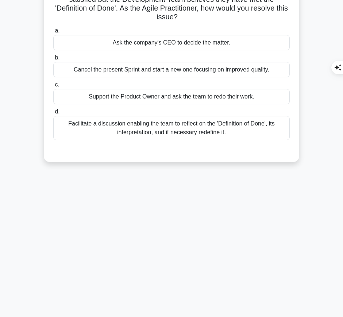
scroll to position [0, 0]
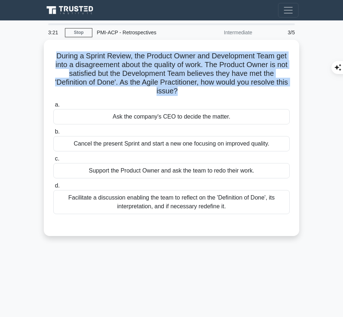
drag, startPoint x: 54, startPoint y: 50, endPoint x: 183, endPoint y: 89, distance: 135.3
click at [183, 89] on h5 "During a Sprint Review, the Product Owner and Development Team get into a disag…" at bounding box center [171, 73] width 238 height 44
copy h5 "During a Sprint Review, the Product Owner and Development Team get into a disag…"
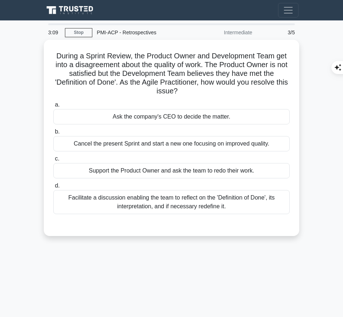
click at [241, 199] on div "Facilitate a discussion enabling the team to reflect on the 'Definition of Done…" at bounding box center [171, 202] width 236 height 24
click at [53, 188] on input "d. Facilitate a discussion enabling the team to reflect on the 'Definition of D…" at bounding box center [53, 185] width 0 height 5
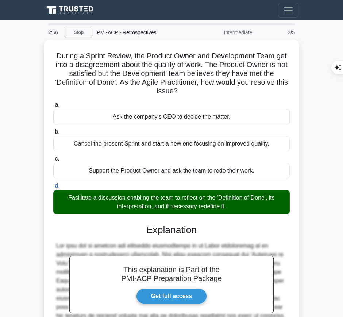
click at [179, 233] on h3 "Explanation" at bounding box center [171, 230] width 227 height 12
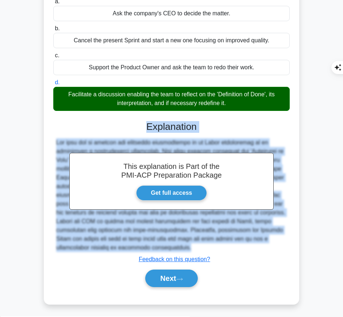
drag, startPoint x: 147, startPoint y: 123, endPoint x: 126, endPoint y: 252, distance: 130.7
click at [126, 252] on div "This explanation is Part of the PMI-ACP Preparation Package Get full access Exp…" at bounding box center [171, 201] width 236 height 178
copy div "Explanation The best way to resolve the mentioned disagreement in an Agile envi…"
click at [165, 277] on button "Next" at bounding box center [171, 277] width 52 height 17
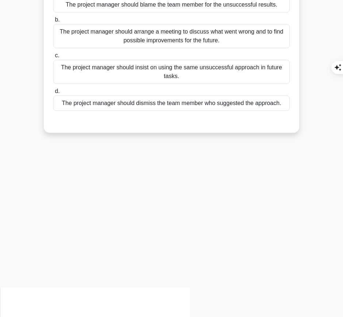
scroll to position [0, 0]
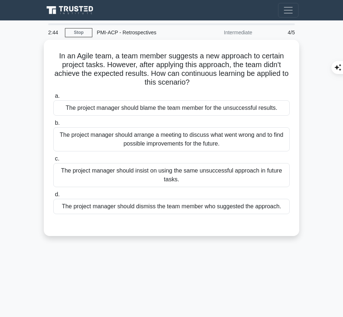
drag, startPoint x: 51, startPoint y: 48, endPoint x: 205, endPoint y: 85, distance: 158.1
click at [205, 85] on div "In an Agile team, a team member suggests a new approach to certain project task…" at bounding box center [171, 138] width 249 height 190
copy h5 "In an Agile team, a team member suggests a new approach to certain project task…"
click at [238, 142] on div "The project manager should arrange a meeting to discuss what went wrong and to …" at bounding box center [171, 139] width 236 height 24
click at [53, 125] on input "b. The project manager should arrange a meeting to discuss what went wrong and …" at bounding box center [53, 123] width 0 height 5
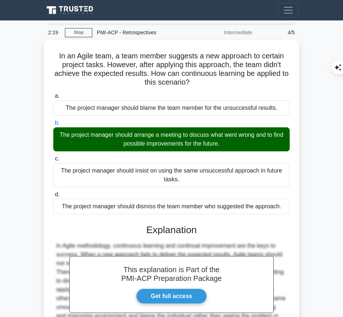
click at [192, 237] on div "This explanation is Part of the PMI-ACP Preparation Package Get full access Exp…" at bounding box center [171, 291] width 236 height 152
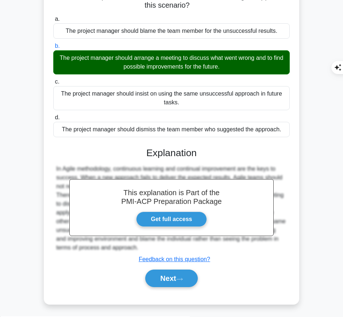
drag, startPoint x: 146, startPoint y: 152, endPoint x: 128, endPoint y: 246, distance: 95.4
click at [128, 246] on div "This explanation is Part of the PMI-ACP Preparation Package Get full access Exp…" at bounding box center [171, 215] width 236 height 152
copy div "Explanation In Agile methodology, continuous learning and continual improvement…"
click at [160, 277] on button "Next" at bounding box center [171, 277] width 52 height 17
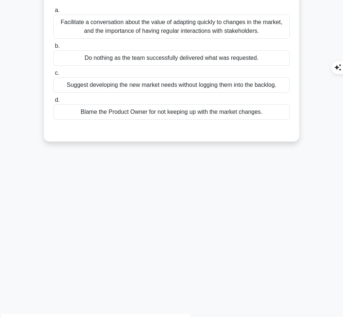
scroll to position [0, 0]
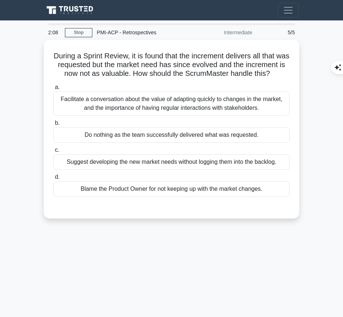
drag, startPoint x: 56, startPoint y: 51, endPoint x: 208, endPoint y: 81, distance: 155.2
click at [208, 78] on h5 "During a Sprint Review, it is found that the increment delivers all that was re…" at bounding box center [171, 64] width 238 height 27
copy h5 "During a Sprint Review, it is found that the increment delivers all that was re…"
click at [255, 108] on div "Facilitate a conversation about the value of adapting quickly to changes in the…" at bounding box center [171, 104] width 236 height 24
click at [53, 90] on input "a. Facilitate a conversation about the value of adapting quickly to changes in …" at bounding box center [53, 87] width 0 height 5
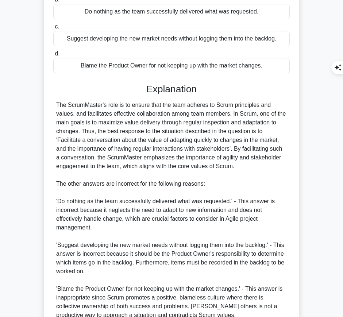
scroll to position [199, 0]
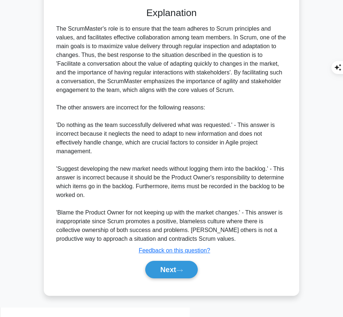
click at [148, 78] on div "The ScrumMaster's role is to ensure that the team adheres to Scrum principles a…" at bounding box center [171, 133] width 230 height 219
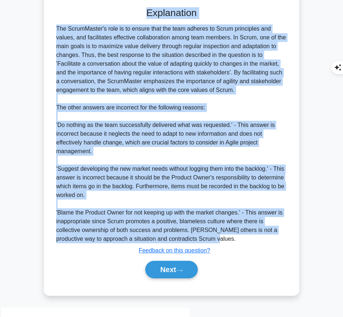
drag, startPoint x: 146, startPoint y: 20, endPoint x: 218, endPoint y: 248, distance: 239.0
click at [218, 248] on div "Explanation The ScrumMaster's role is to ensure that the team adheres to Scrum …" at bounding box center [171, 144] width 236 height 274
copy div "Explanation The ScrumMaster's role is to ensure that the team adheres to Scrum …"
click at [168, 275] on button "Next" at bounding box center [171, 269] width 52 height 17
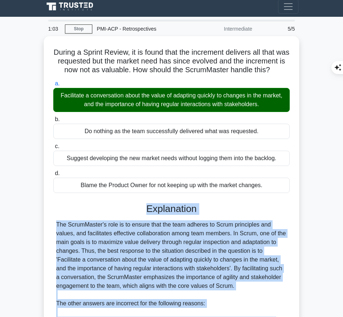
scroll to position [3, 0]
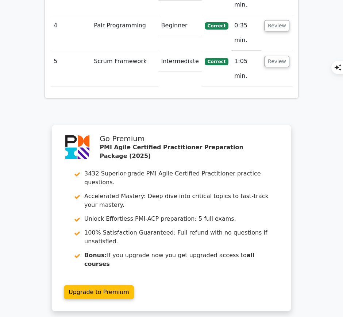
scroll to position [1080, 0]
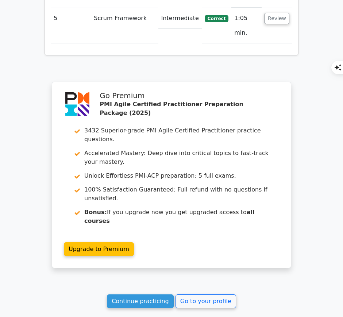
click at [154, 294] on link "Continue practicing" at bounding box center [140, 301] width 67 height 14
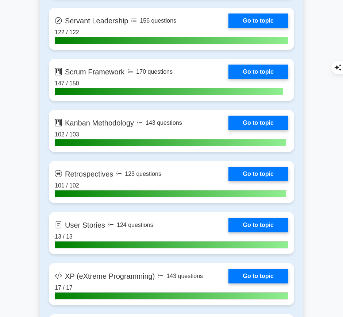
scroll to position [1274, 0]
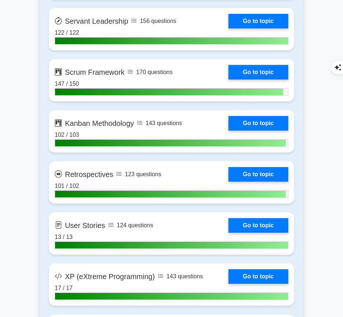
click at [267, 170] on link "Go to topic" at bounding box center [258, 174] width 60 height 15
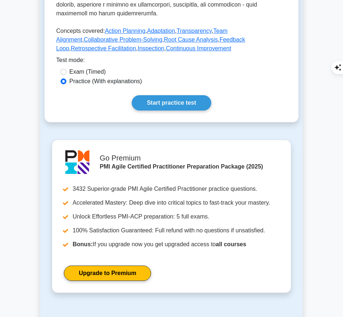
scroll to position [362, 0]
